Goal: Check status: Check status

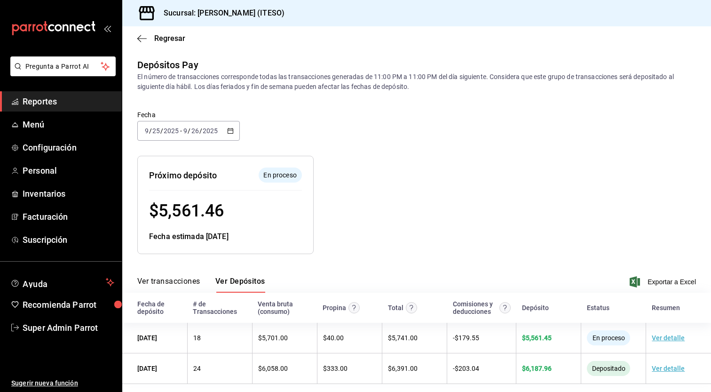
scroll to position [8, 0]
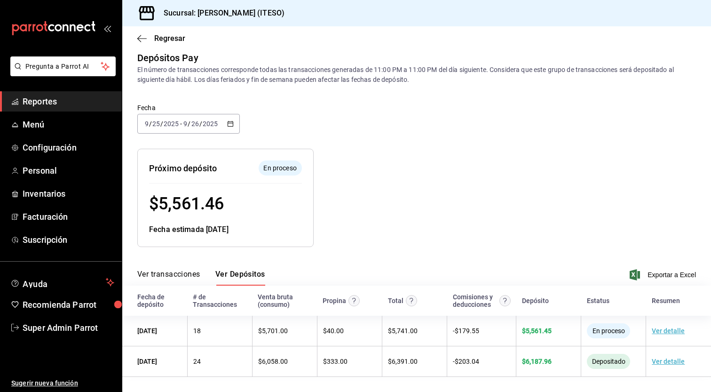
click at [63, 97] on span "Reportes" at bounding box center [69, 101] width 92 height 13
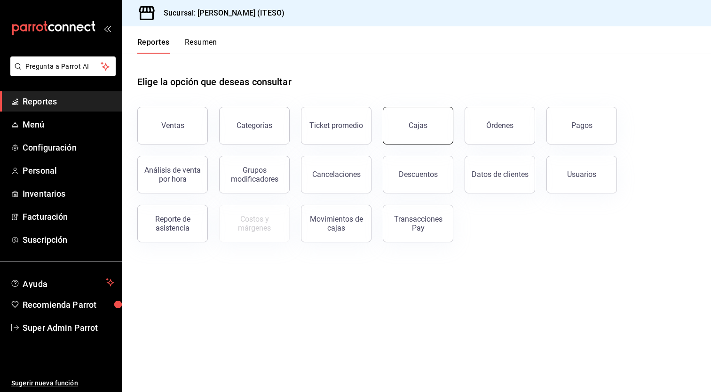
click at [419, 124] on div "Cajas" at bounding box center [418, 125] width 19 height 11
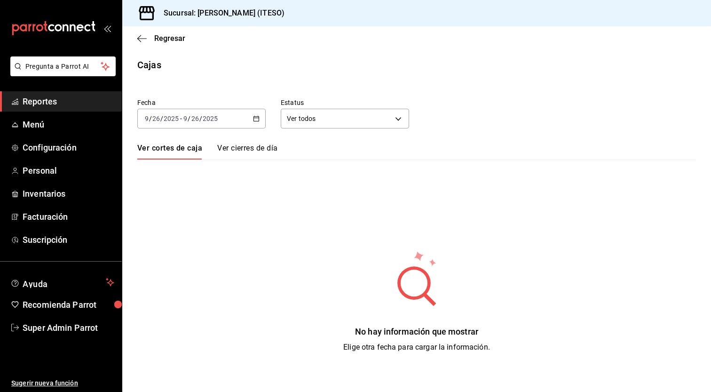
click at [249, 146] on link "Ver cierres de día" at bounding box center [247, 151] width 60 height 16
click at [259, 121] on \(Stroke\) "button" at bounding box center [257, 118] width 6 height 5
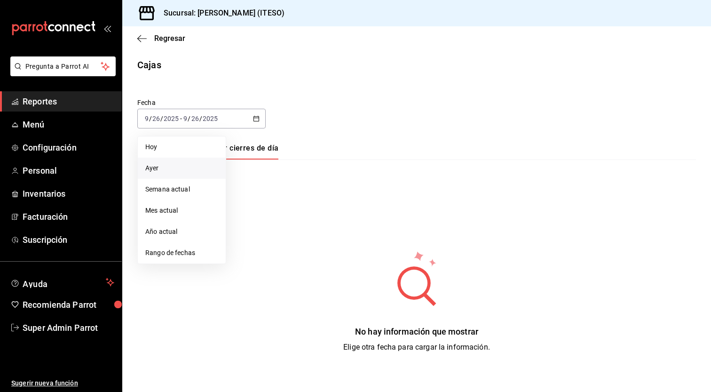
click at [189, 167] on span "Ayer" at bounding box center [181, 168] width 73 height 10
click at [258, 121] on \(Stroke\) "button" at bounding box center [257, 118] width 6 height 5
click at [188, 167] on span "Ayer" at bounding box center [181, 168] width 73 height 10
click at [257, 119] on icon "button" at bounding box center [256, 118] width 7 height 7
click at [181, 186] on span "Semana actual" at bounding box center [181, 189] width 73 height 10
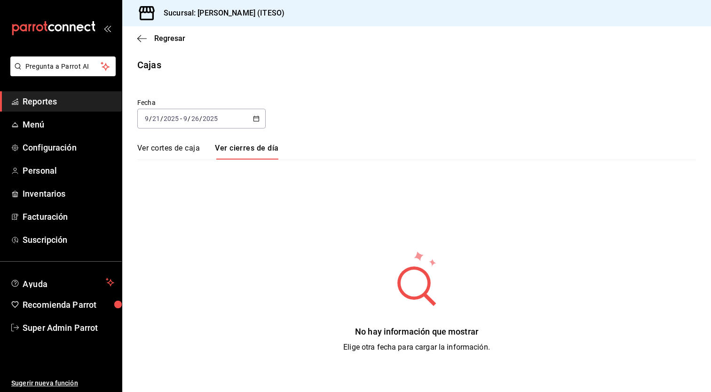
click at [82, 97] on span "Reportes" at bounding box center [69, 101] width 92 height 13
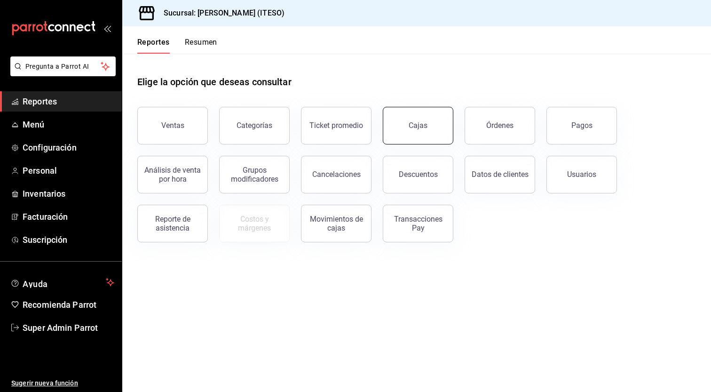
click at [439, 122] on link "Cajas" at bounding box center [418, 126] width 71 height 38
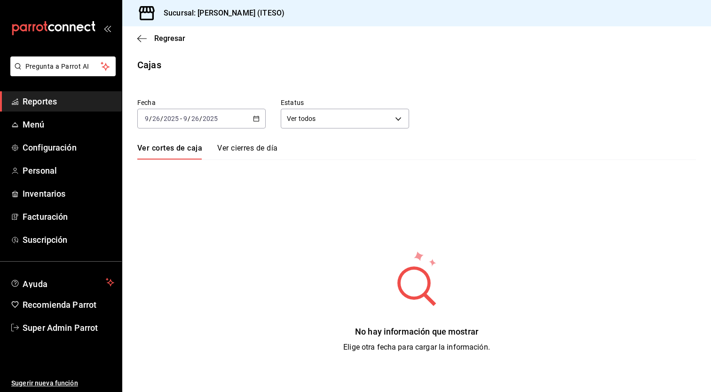
click at [264, 147] on link "Ver cierres de día" at bounding box center [247, 151] width 60 height 16
click at [256, 119] on icon "button" at bounding box center [256, 118] width 7 height 7
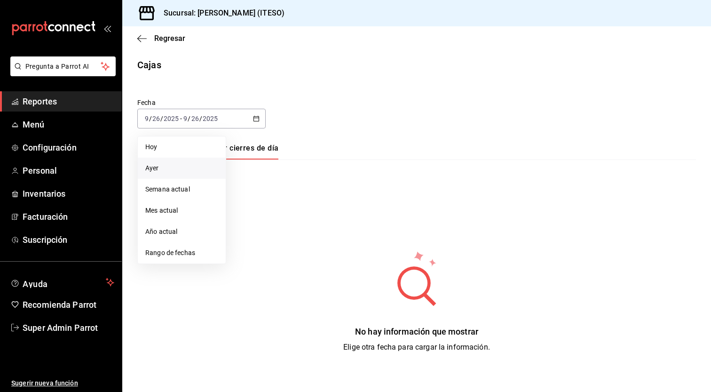
click at [187, 167] on span "Ayer" at bounding box center [181, 168] width 73 height 10
click at [80, 101] on span "Reportes" at bounding box center [69, 101] width 92 height 13
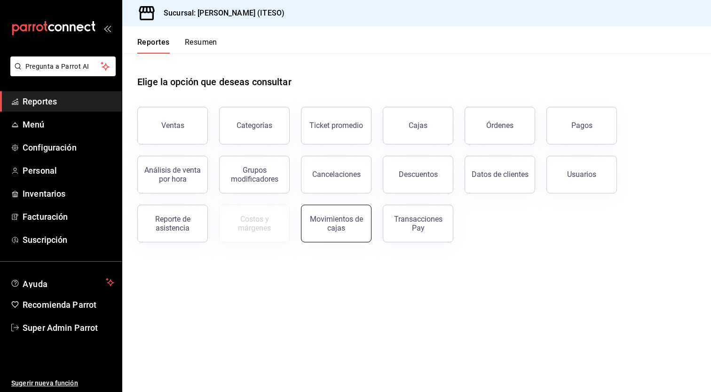
click at [341, 225] on div "Movimientos de cajas" at bounding box center [336, 224] width 58 height 18
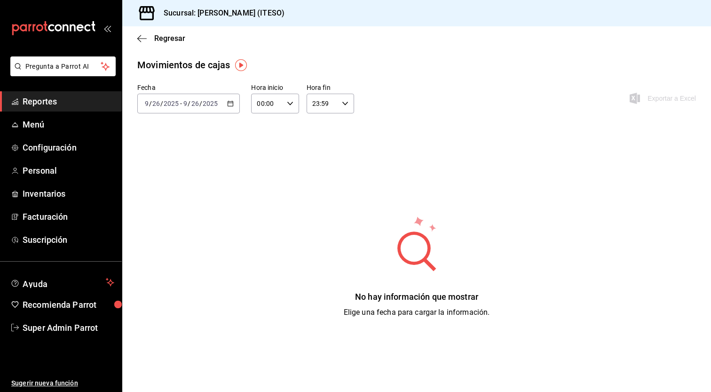
click at [229, 102] on icon "button" at bounding box center [230, 103] width 7 height 7
click at [193, 151] on span "Ayer" at bounding box center [181, 153] width 73 height 10
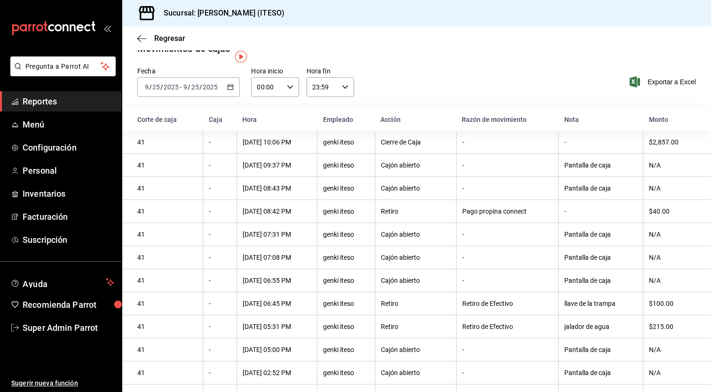
scroll to position [30, 0]
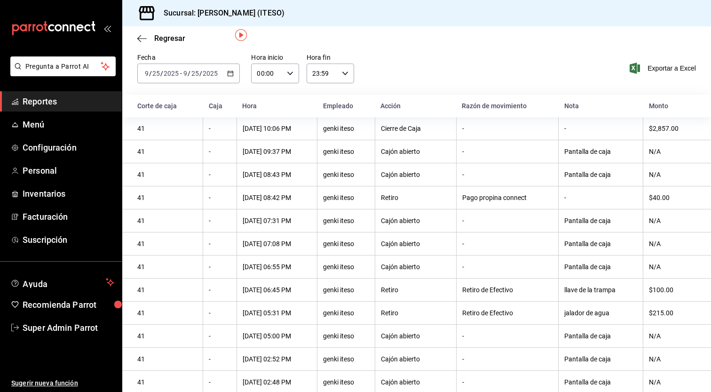
click at [580, 290] on div "llave de la trampa" at bounding box center [601, 290] width 73 height 8
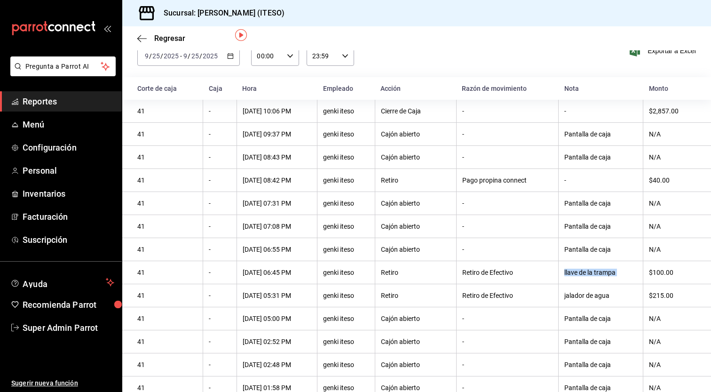
scroll to position [56, 0]
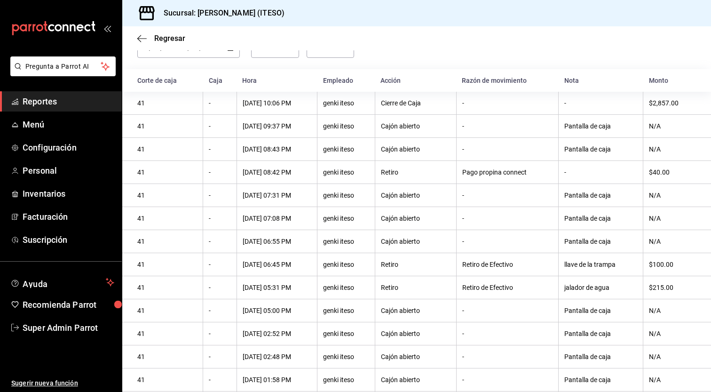
click at [580, 290] on div "jalador de agua" at bounding box center [601, 288] width 73 height 8
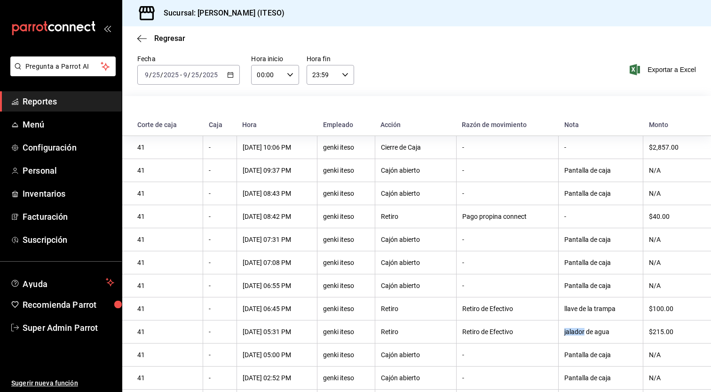
scroll to position [0, 0]
